Goal: Information Seeking & Learning: Learn about a topic

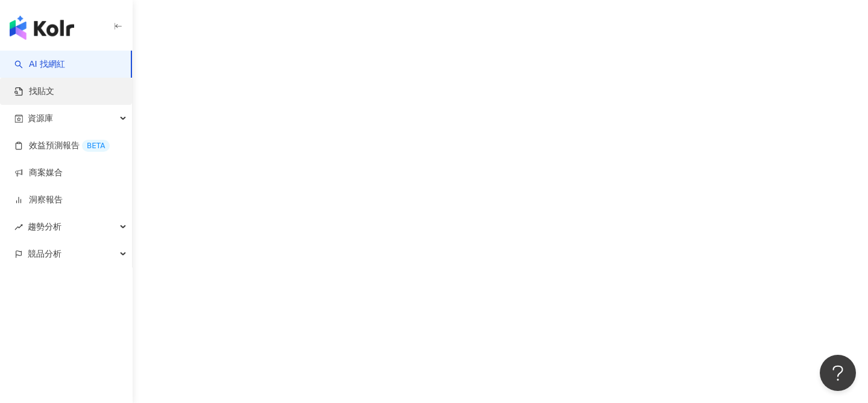
click at [54, 91] on link "找貼文" at bounding box center [34, 92] width 40 height 12
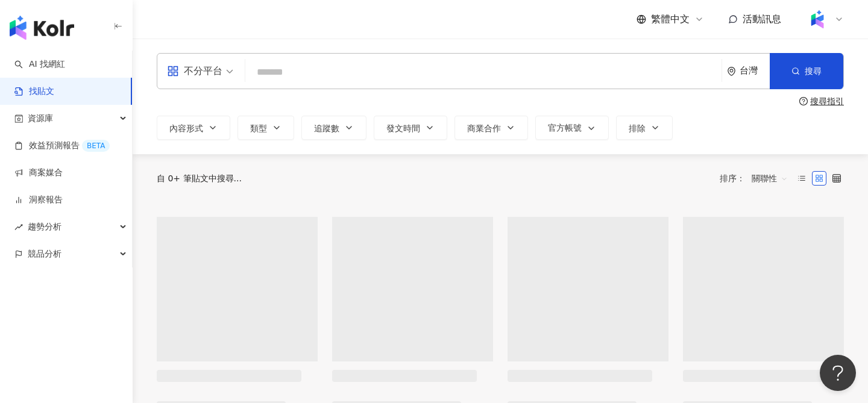
click at [359, 77] on input "search" at bounding box center [483, 72] width 467 height 26
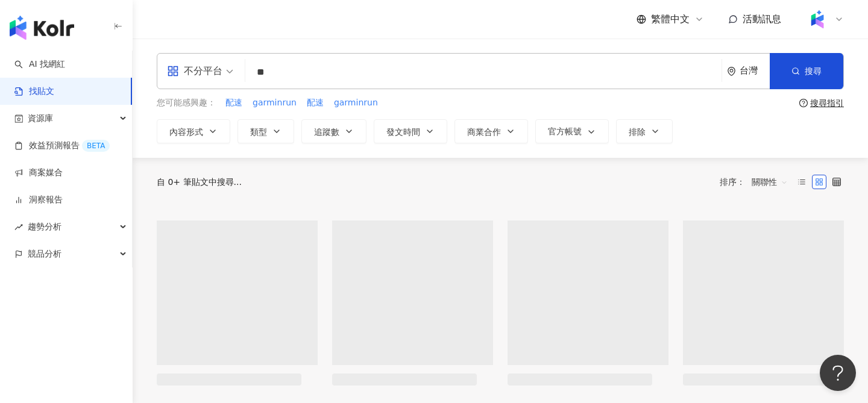
type input "*"
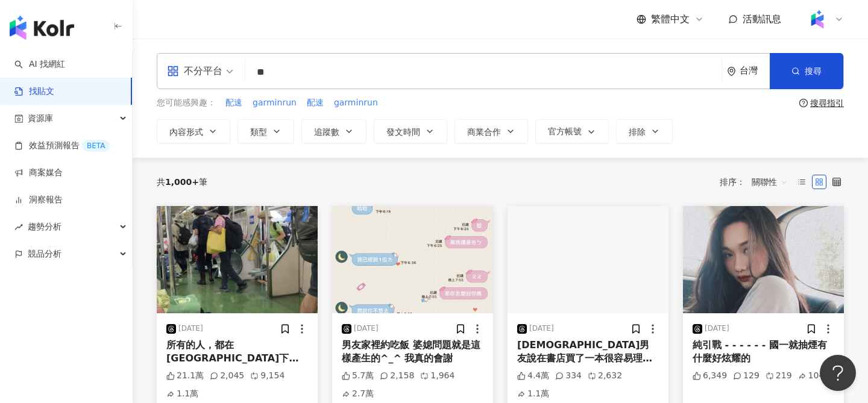
type input "*"
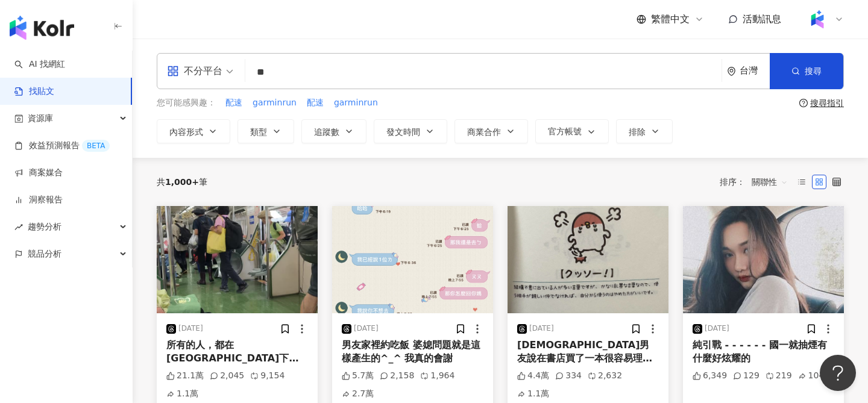
type input "*"
type input "*******"
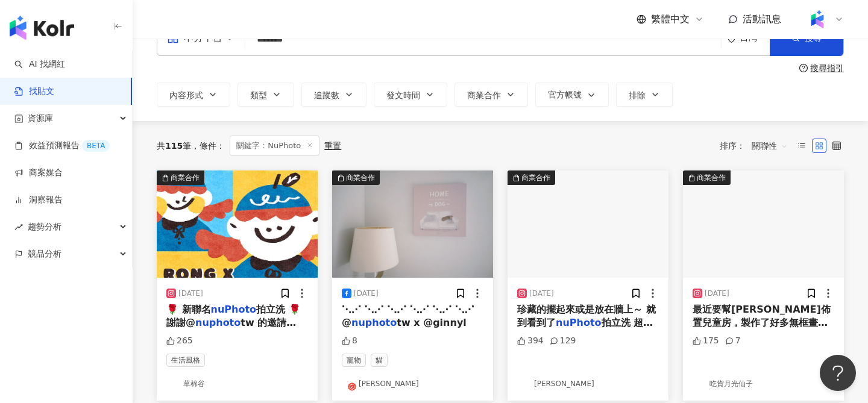
scroll to position [33, 0]
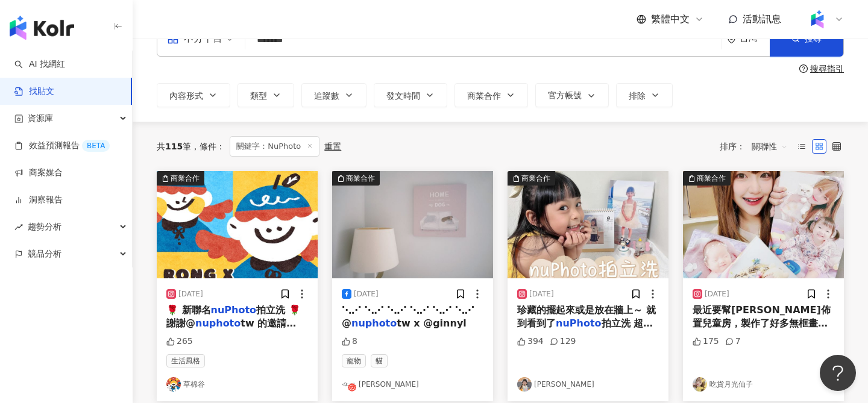
click at [594, 225] on img "button" at bounding box center [588, 224] width 161 height 107
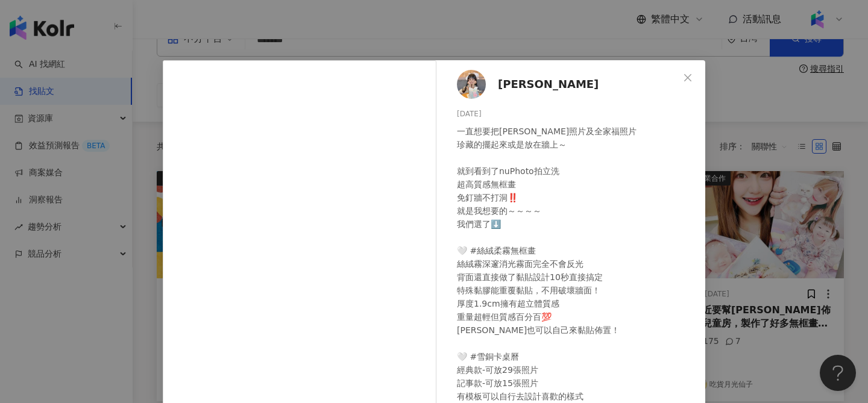
click at [751, 113] on div "[PERSON_NAME] [DATE] 394 129 查看原始貼文" at bounding box center [434, 201] width 868 height 403
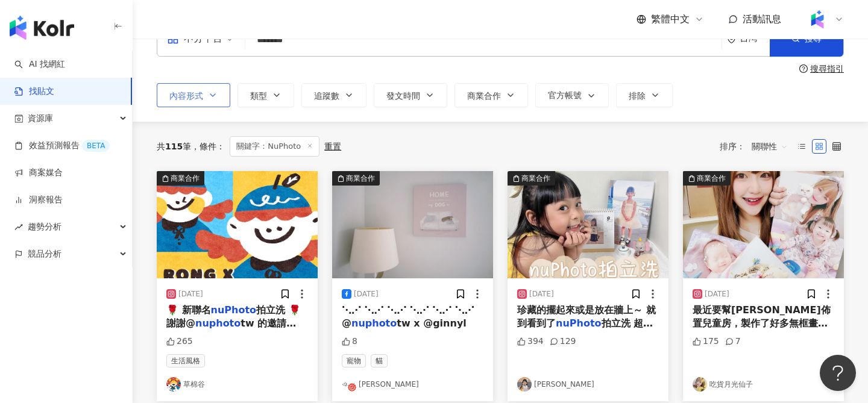
click at [189, 94] on span "內容形式" at bounding box center [186, 96] width 34 height 10
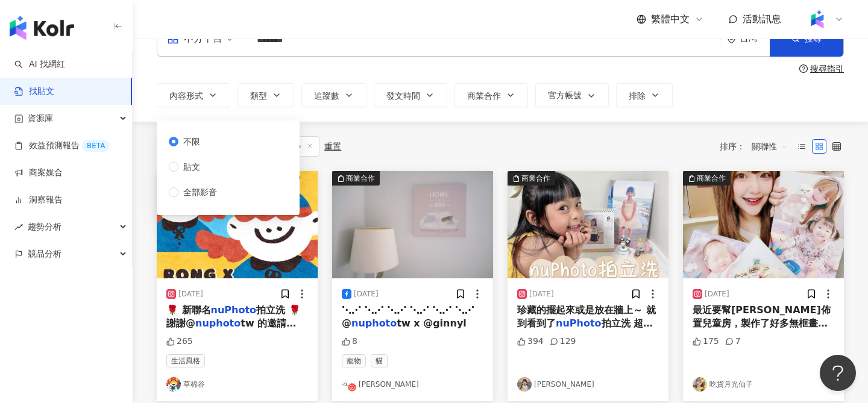
click at [447, 144] on div "共 115 筆 條件 ： 關鍵字：NuPhoto 重置 排序： 關聯性" at bounding box center [500, 146] width 687 height 20
